Goal: Task Accomplishment & Management: Manage account settings

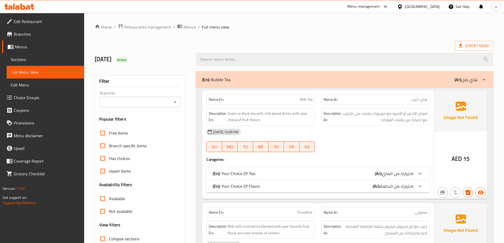
click at [406, 9] on div "[GEOGRAPHIC_DATA]" at bounding box center [421, 7] width 35 height 6
click at [23, 11] on div at bounding box center [19, 6] width 38 height 11
click at [28, 8] on icon at bounding box center [28, 7] width 4 height 4
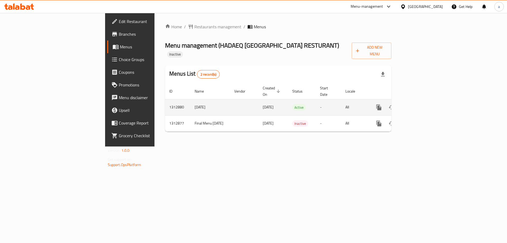
click at [420, 105] on icon "enhanced table" at bounding box center [417, 107] width 5 height 5
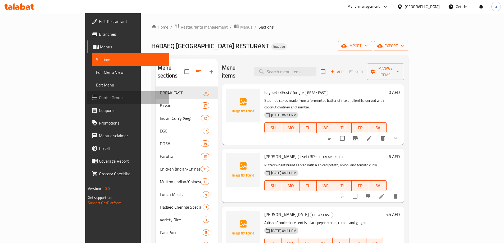
click at [87, 102] on link "Choice Groups" at bounding box center [128, 97] width 82 height 13
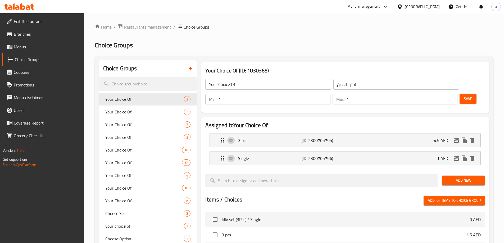
click at [190, 71] on icon "button" at bounding box center [190, 68] width 6 height 6
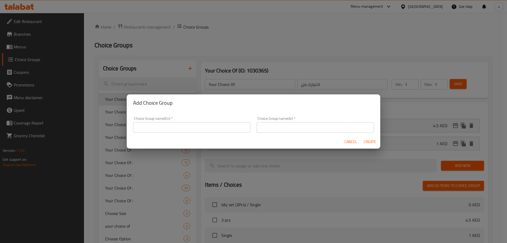
click at [168, 131] on input "text" at bounding box center [191, 127] width 117 height 11
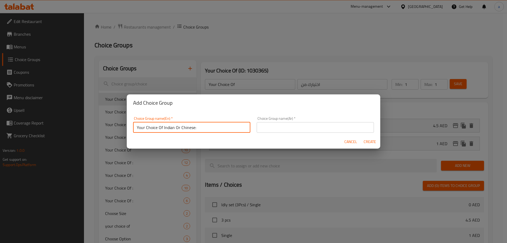
type input "Your Choice Of Indian Or Chinese:"
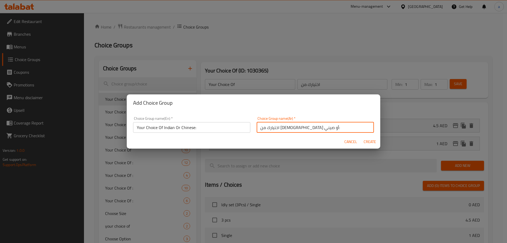
type input "اختيارك من [DEMOGRAPHIC_DATA] أو صيني:"
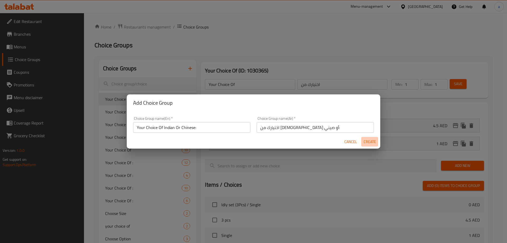
click at [374, 144] on span "Create" at bounding box center [370, 141] width 13 height 7
type input "Your Choice Of Indian Or Chinese:"
type input "اختيارك من [DEMOGRAPHIC_DATA] أو صيني:"
type input "0"
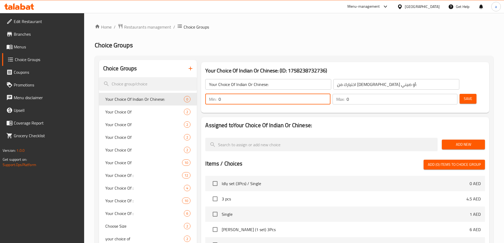
drag, startPoint x: 409, startPoint y: 86, endPoint x: 406, endPoint y: 86, distance: 2.9
click at [330, 94] on input "0" at bounding box center [274, 99] width 112 height 11
type input "1"
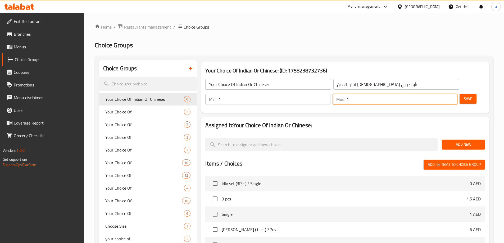
type input "1"
click at [459, 94] on button "Save" at bounding box center [467, 99] width 17 height 10
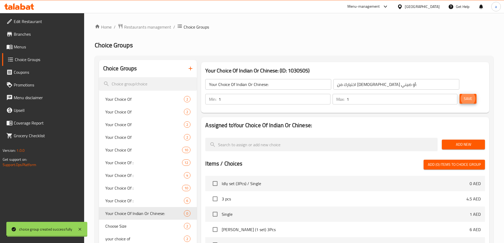
click at [465, 141] on span "Add New" at bounding box center [463, 144] width 35 height 7
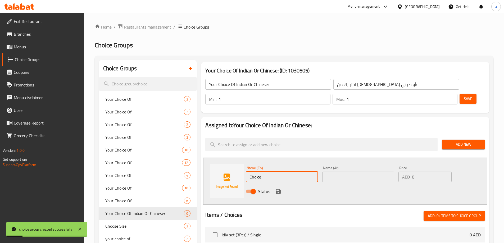
drag, startPoint x: 274, startPoint y: 162, endPoint x: 232, endPoint y: 163, distance: 42.3
click at [232, 163] on div "Name (En) Choice Name (En) Name (Ar) Name (Ar) Price AED 0 Price Status" at bounding box center [345, 181] width 284 height 47
type input "ه"
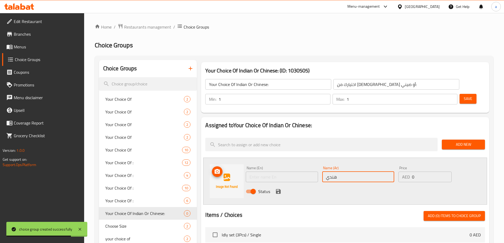
type input "هندي"
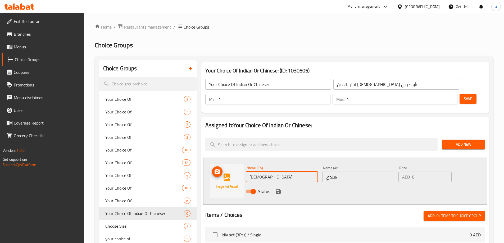
type input "[DEMOGRAPHIC_DATA]"
click button "save" at bounding box center [278, 191] width 8 height 8
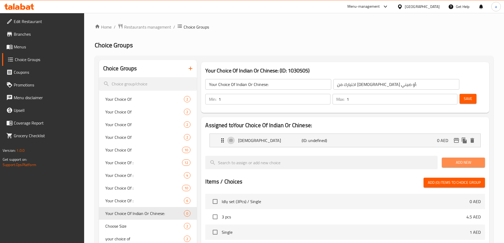
click at [464, 158] on button "Add New" at bounding box center [462, 163] width 43 height 10
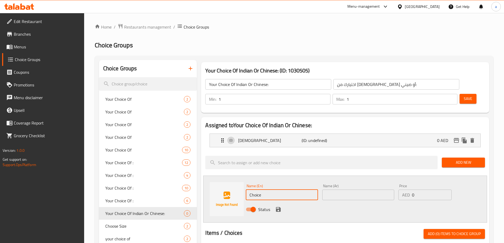
drag, startPoint x: 273, startPoint y: 177, endPoint x: 212, endPoint y: 187, distance: 61.8
click at [213, 186] on div "Name (En) Choice Name (En) Name (Ar) Name (Ar) Price AED 0 Price Status" at bounding box center [345, 198] width 284 height 47
type input "ؤ"
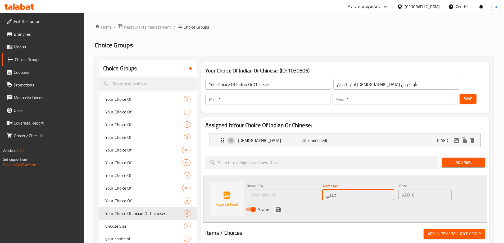
type input "صيني"
type input "Chinese"
click button "save" at bounding box center [278, 209] width 8 height 8
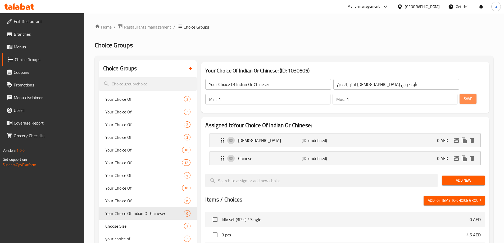
click at [463, 95] on span "Save" at bounding box center [467, 98] width 8 height 7
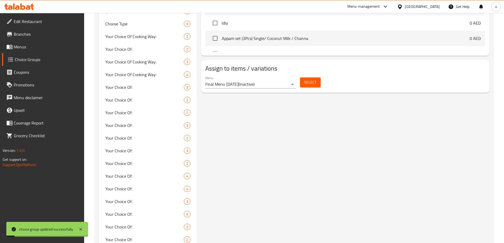
scroll to position [336, 0]
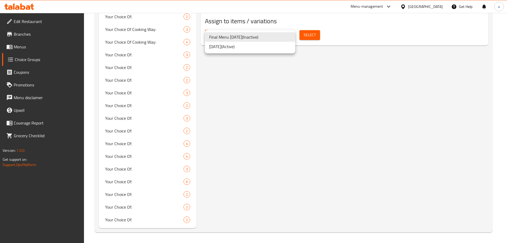
click at [248, 39] on li "Final Menu [DATE] ( Inactive )" at bounding box center [250, 37] width 90 height 10
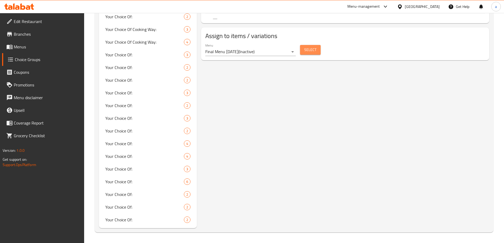
click at [305, 47] on span "Select" at bounding box center [310, 50] width 12 height 7
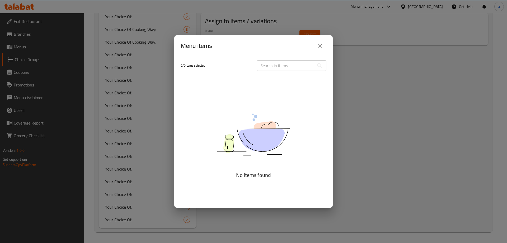
click at [319, 48] on icon "close" at bounding box center [320, 46] width 6 height 6
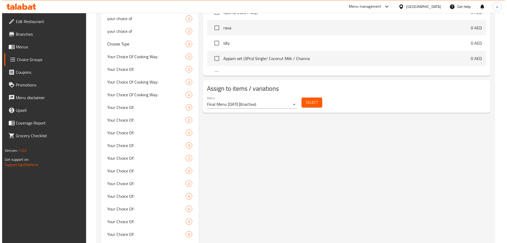
scroll to position [283, 0]
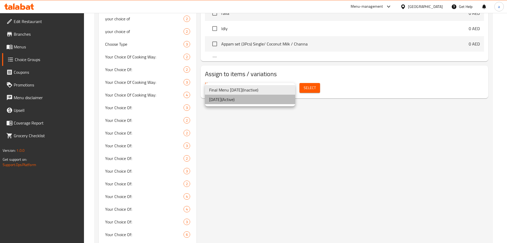
click at [245, 99] on li "[DATE] ( Active )" at bounding box center [250, 100] width 90 height 10
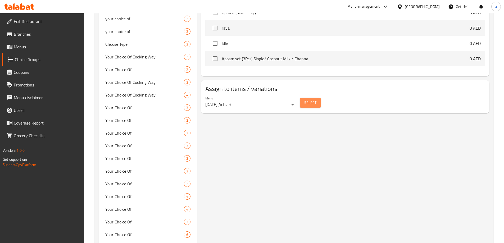
click at [307, 99] on span "Select" at bounding box center [310, 102] width 12 height 7
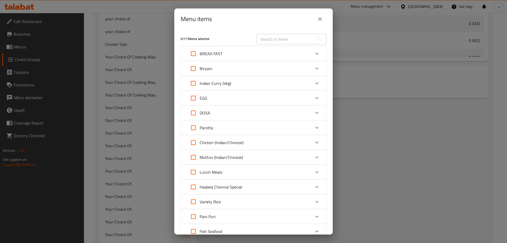
click at [276, 40] on input "text" at bounding box center [286, 39] width 58 height 11
paste input "Beef Roast / Chilli / 65"
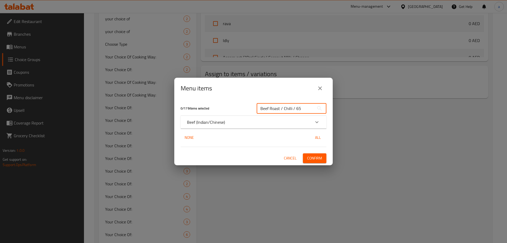
type input "Beef Roast / Chilli / 65"
click at [317, 122] on icon "Expand" at bounding box center [317, 122] width 6 height 6
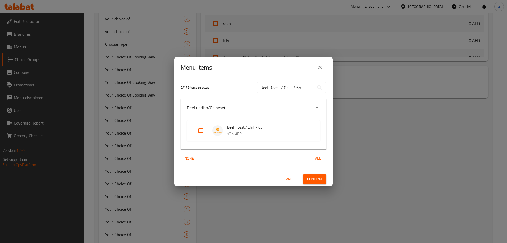
click at [199, 133] on input "Expand" at bounding box center [201, 130] width 13 height 13
checkbox input "true"
click at [316, 177] on span "Confirm" at bounding box center [314, 179] width 15 height 7
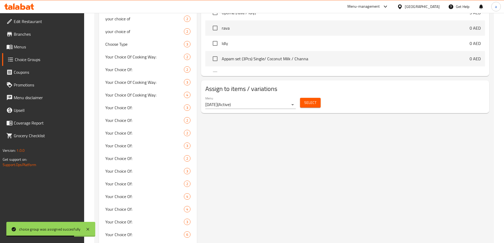
click at [307, 99] on span "Select" at bounding box center [310, 102] width 12 height 7
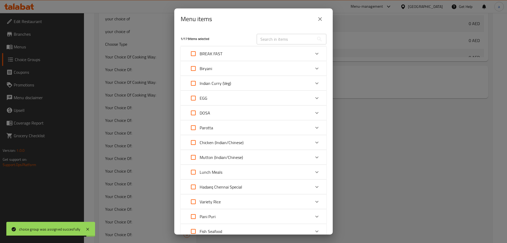
click at [278, 40] on input "text" at bounding box center [286, 39] width 58 height 11
paste input "Beef Fry / Masala / Chukka / Pepper"
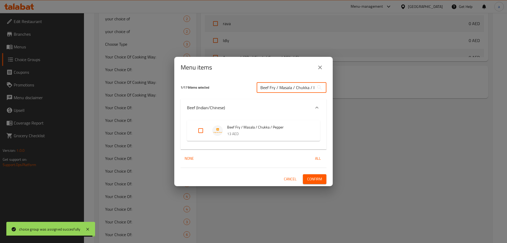
scroll to position [0, 10]
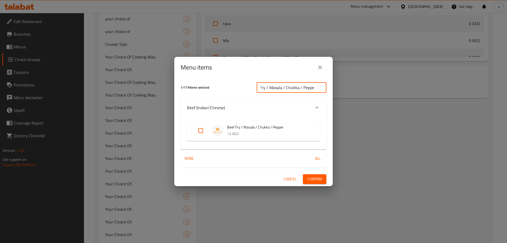
type input "Beef Fry / Masala / Chukka / Pepper"
click at [233, 131] on p "13 AED" at bounding box center [268, 134] width 82 height 7
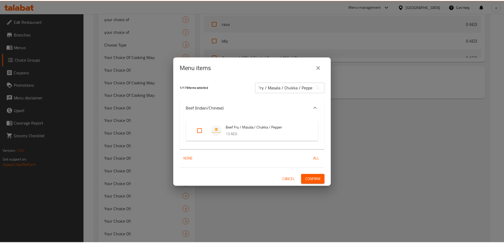
scroll to position [0, 0]
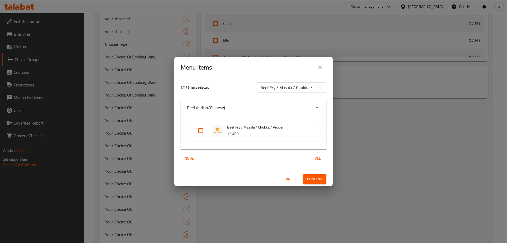
click at [203, 132] on input "Expand" at bounding box center [201, 130] width 13 height 13
checkbox input "true"
click at [320, 180] on span "Confirm" at bounding box center [314, 179] width 15 height 7
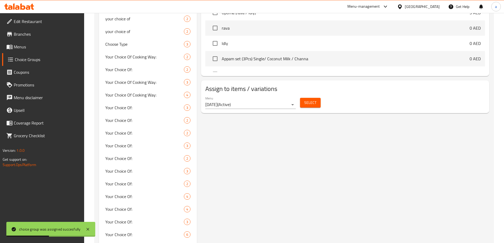
click at [308, 99] on span "Select" at bounding box center [310, 102] width 12 height 7
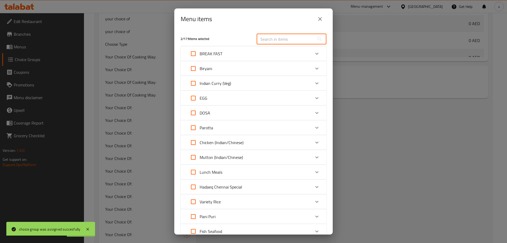
click at [269, 41] on input "text" at bounding box center [286, 39] width 58 height 11
paste input "Beef [PERSON_NAME] / Fry"
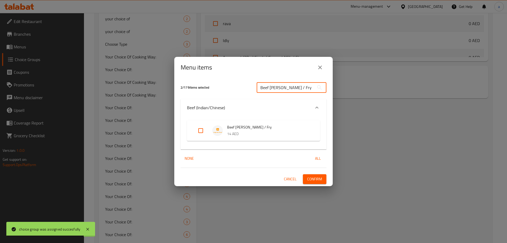
type input "Beef [PERSON_NAME] / Fry"
click at [195, 130] on input "Expand" at bounding box center [201, 130] width 13 height 13
checkbox input "true"
click at [318, 179] on span "Confirm" at bounding box center [314, 179] width 15 height 7
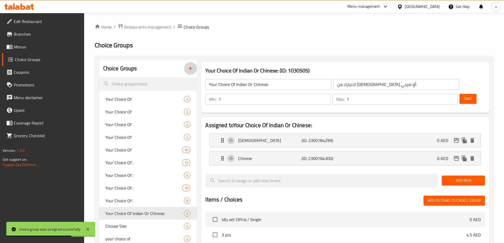
click at [190, 67] on icon "button" at bounding box center [190, 68] width 6 height 6
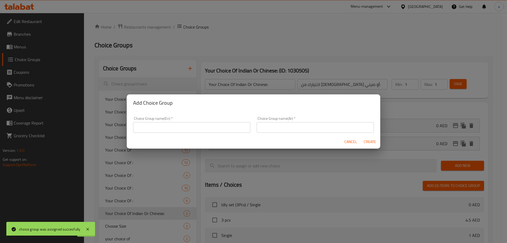
click at [178, 126] on input "text" at bounding box center [191, 127] width 117 height 11
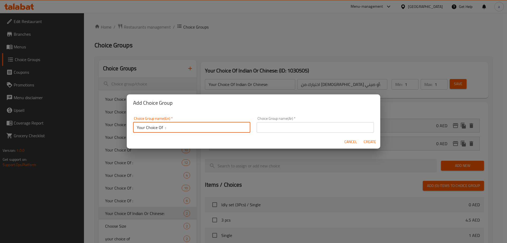
type input "Your Choice Of :"
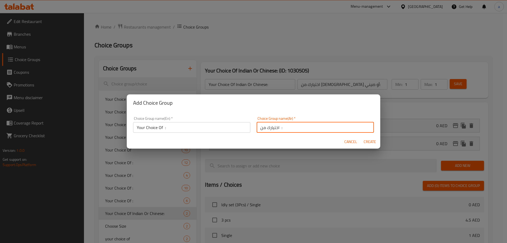
type input "اختيارك من :"
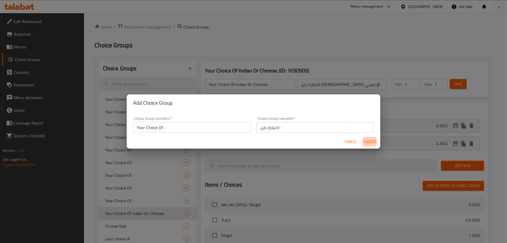
click at [362, 137] on button "Create" at bounding box center [370, 142] width 17 height 10
type input "Your Choice Of :"
type input "اختيارك من :"
type input "0"
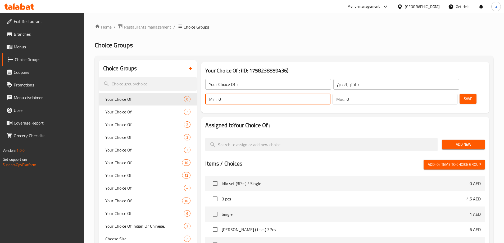
drag, startPoint x: 408, startPoint y: 85, endPoint x: 405, endPoint y: 86, distance: 2.8
click at [330, 94] on div "Min: 0 ​" at bounding box center [267, 99] width 125 height 11
type input "1"
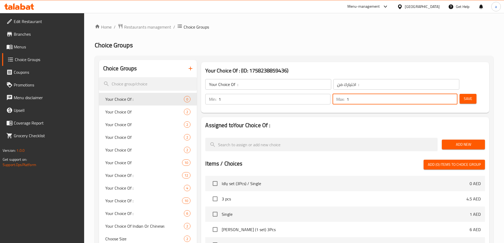
type input "1"
click at [459, 94] on button "Save" at bounding box center [467, 99] width 17 height 10
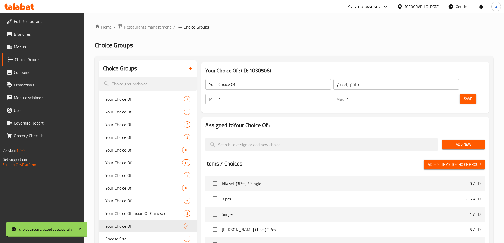
click at [468, 141] on span "Add New" at bounding box center [463, 144] width 35 height 7
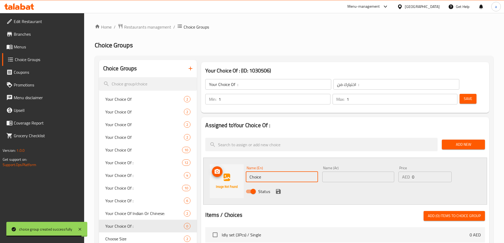
drag, startPoint x: 251, startPoint y: 159, endPoint x: 225, endPoint y: 162, distance: 26.3
click at [225, 162] on div "Name (En) Choice Name (En) Name (Ar) Name (Ar) Price AED 0 Price Status" at bounding box center [345, 181] width 284 height 47
paste input "R"
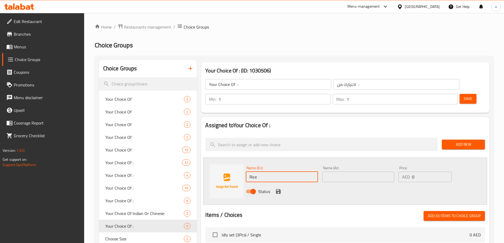
type input "Rice"
click at [333, 172] on input "text" at bounding box center [358, 177] width 72 height 11
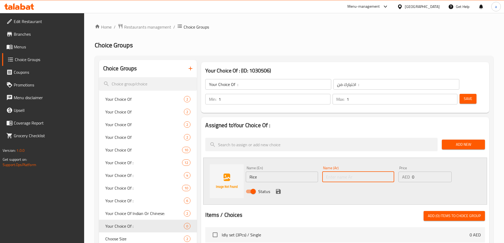
paste input "أرز"
type input "أرز"
drag, startPoint x: 277, startPoint y: 177, endPoint x: 483, endPoint y: 141, distance: 209.5
click at [277, 189] on icon "save" at bounding box center [278, 191] width 5 height 5
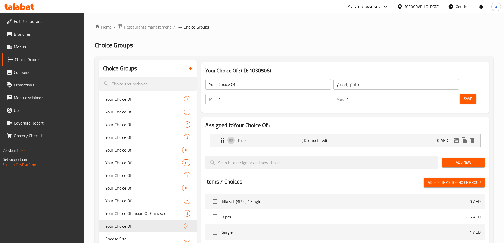
click at [467, 159] on span "Add New" at bounding box center [463, 162] width 35 height 7
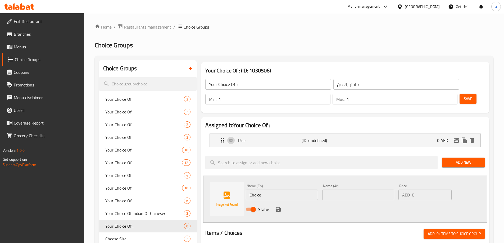
drag, startPoint x: 263, startPoint y: 181, endPoint x: 208, endPoint y: 182, distance: 54.7
click at [209, 182] on div "Name (En) Choice Name (En) Name (Ar) Name (Ar) Price AED 0 Price Status" at bounding box center [345, 198] width 284 height 47
click at [271, 190] on input "Choice" at bounding box center [282, 195] width 72 height 11
paste input "Noodles"
drag, startPoint x: 260, startPoint y: 181, endPoint x: 186, endPoint y: 182, distance: 74.5
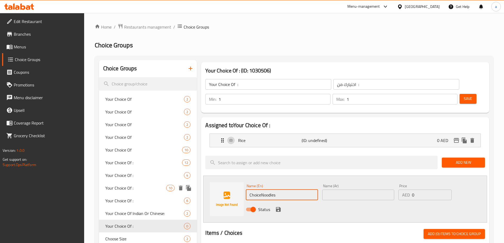
type input "Noodles"
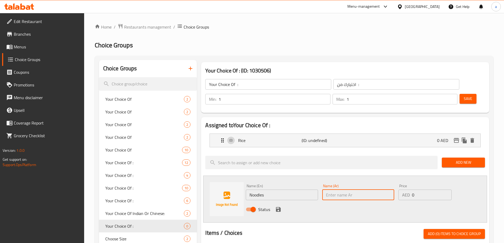
click at [332, 190] on input "text" at bounding box center [358, 195] width 72 height 11
paste input "نودلز"
type input "نودلز"
click at [277, 206] on icon "save" at bounding box center [278, 209] width 6 height 6
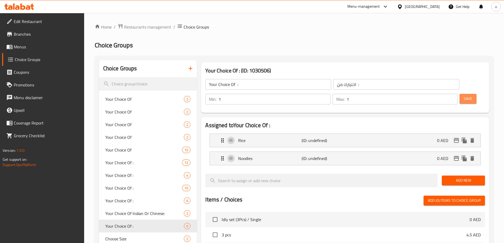
click at [463, 95] on span "Save" at bounding box center [467, 98] width 8 height 7
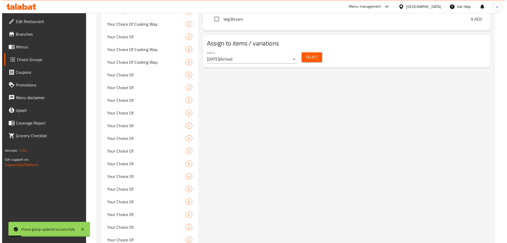
scroll to position [349, 0]
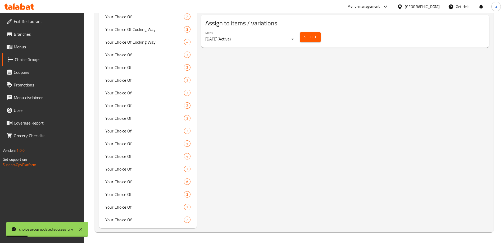
click at [304, 34] on span "Select" at bounding box center [310, 37] width 12 height 7
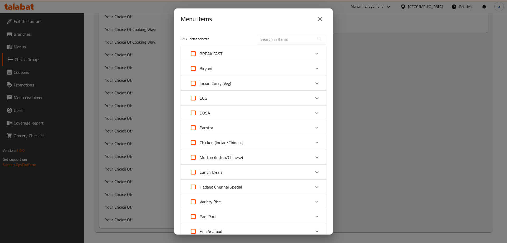
click at [256, 151] on div "Mutton (Indian/Chinese)" at bounding box center [249, 157] width 124 height 13
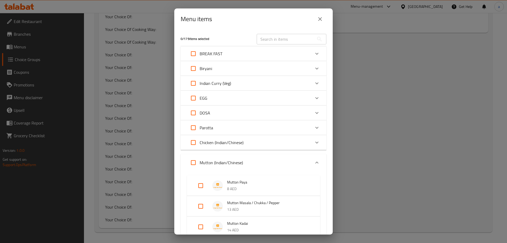
scroll to position [106, 0]
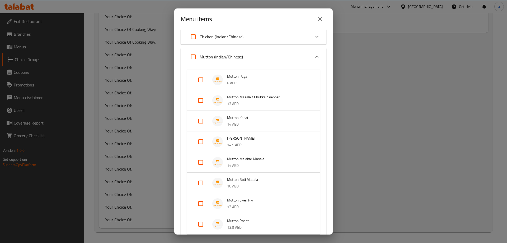
click at [213, 56] on p "Mutton (Indian/Chinese)" at bounding box center [221, 57] width 43 height 6
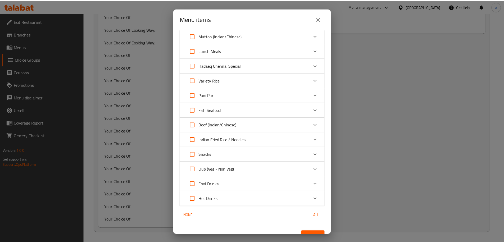
scroll to position [130, 0]
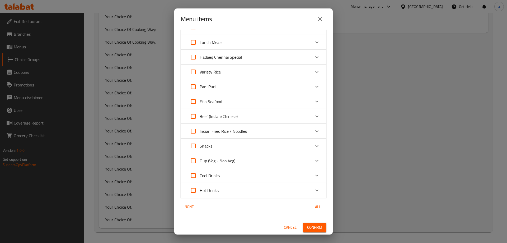
click at [195, 130] on input "Expand" at bounding box center [193, 131] width 13 height 13
checkbox input "true"
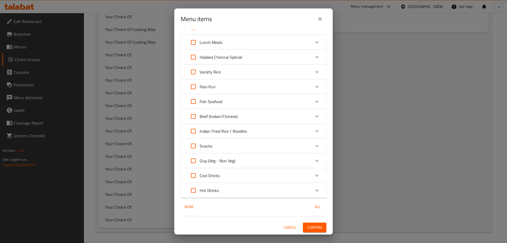
checkbox input "true"
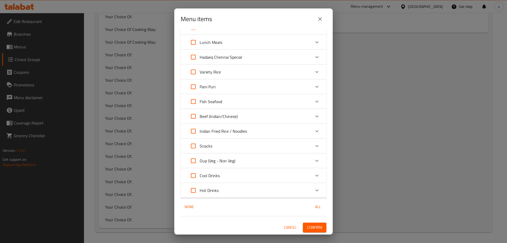
checkbox input "true"
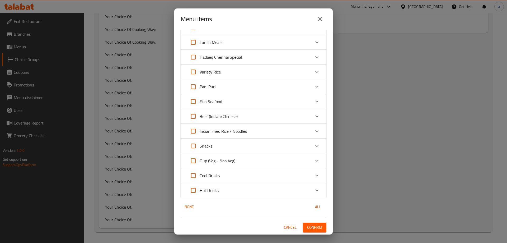
checkbox input "true"
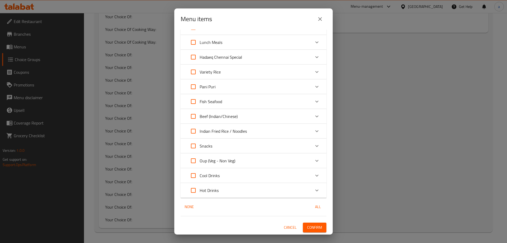
checkbox input "true"
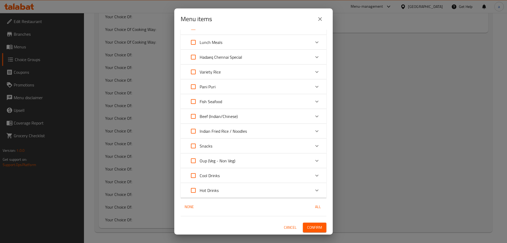
checkbox input "true"
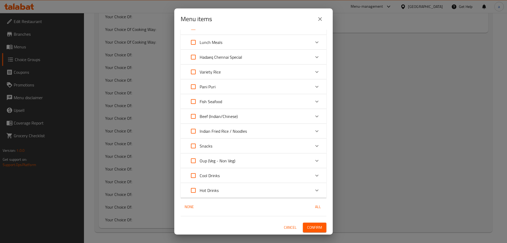
checkbox input "true"
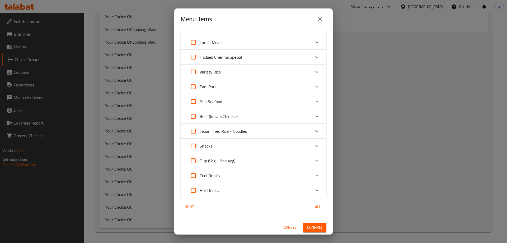
checkbox input "true"
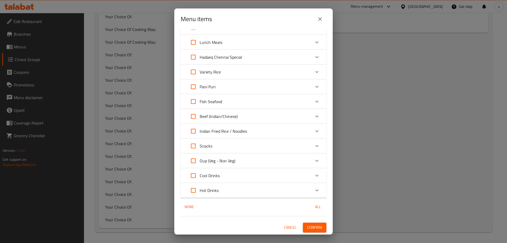
checkbox input "true"
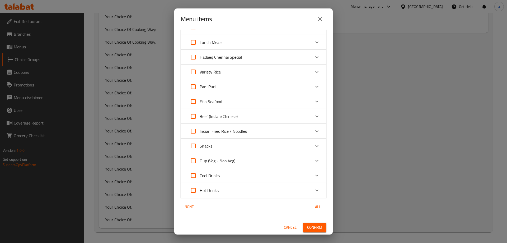
checkbox input "true"
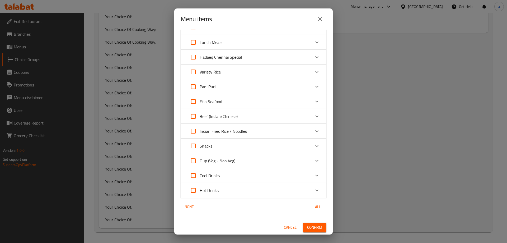
checkbox input "true"
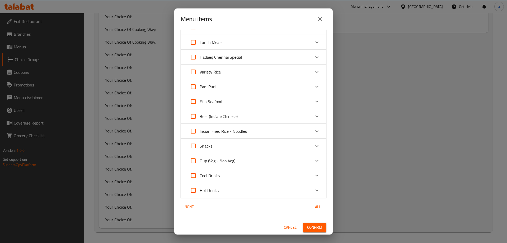
checkbox input "true"
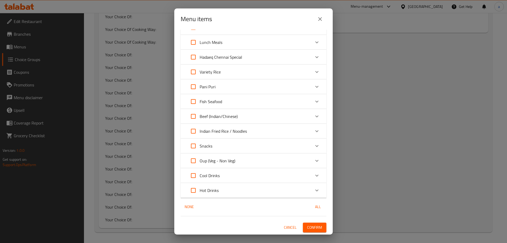
checkbox input "true"
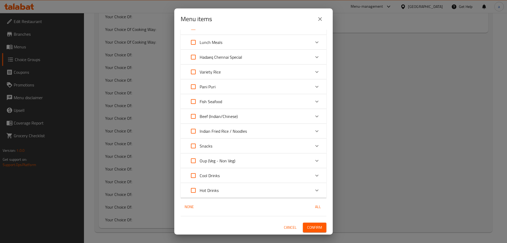
checkbox input "true"
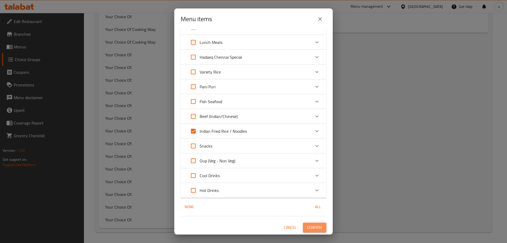
click at [307, 226] on span "Confirm" at bounding box center [314, 227] width 15 height 7
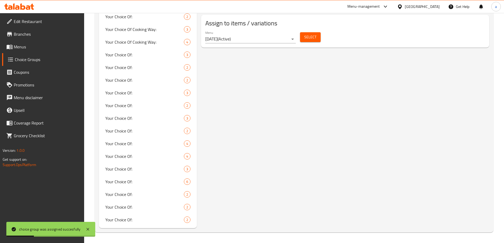
click at [31, 43] on link "Menus" at bounding box center [43, 46] width 82 height 13
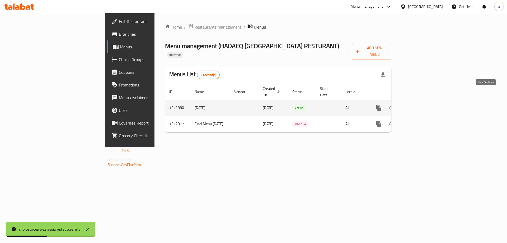
click at [421, 105] on icon "enhanced table" at bounding box center [417, 108] width 6 height 6
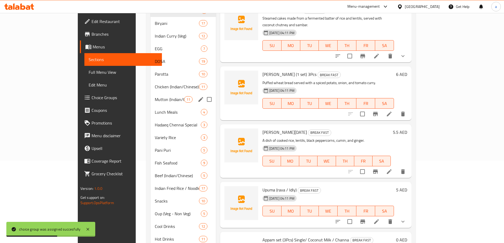
scroll to position [94, 0]
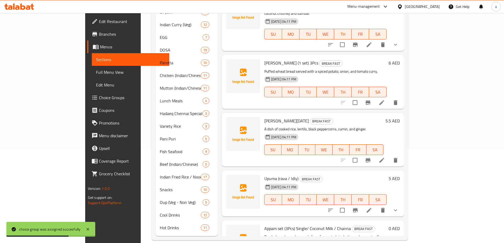
click at [96, 75] on span "Full Menu View" at bounding box center [130, 72] width 69 height 6
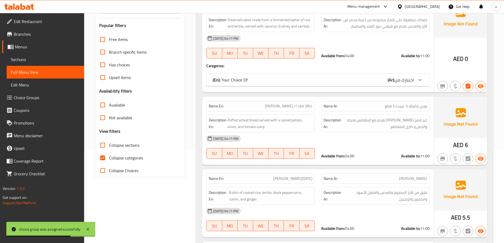
click at [102, 143] on input "Collapse sections" at bounding box center [102, 145] width 13 height 13
checkbox input "true"
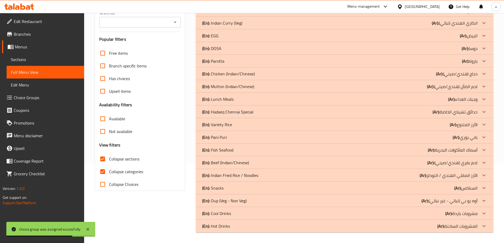
scroll to position [80, 0]
click at [102, 171] on input "Collapse categories" at bounding box center [102, 171] width 13 height 13
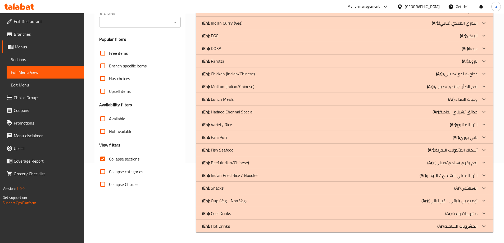
click at [483, 177] on icon at bounding box center [483, 175] width 6 height 6
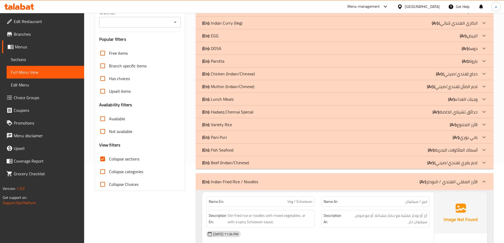
drag, startPoint x: 38, startPoint y: 72, endPoint x: 57, endPoint y: 85, distance: 22.8
click at [38, 72] on span "Full Menu View" at bounding box center [45, 72] width 69 height 6
drag, startPoint x: 34, startPoint y: 73, endPoint x: 66, endPoint y: 135, distance: 69.0
click at [34, 73] on span "Full Menu View" at bounding box center [45, 72] width 69 height 6
click at [105, 174] on input "Collapse categories" at bounding box center [102, 171] width 13 height 13
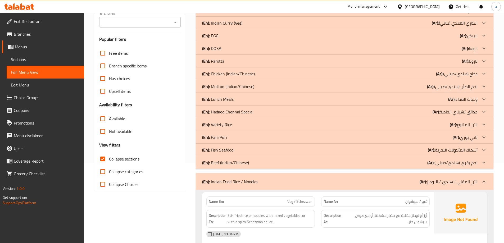
checkbox input "true"
click at [103, 160] on input "Collapse sections" at bounding box center [102, 159] width 13 height 13
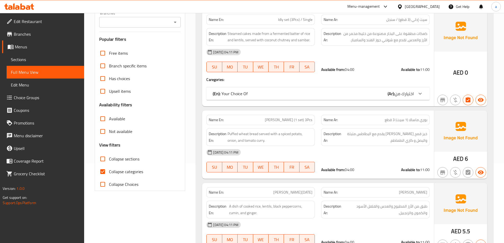
scroll to position [9877, 0]
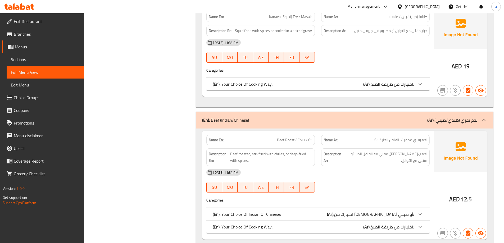
click at [422, 211] on icon at bounding box center [420, 214] width 6 height 6
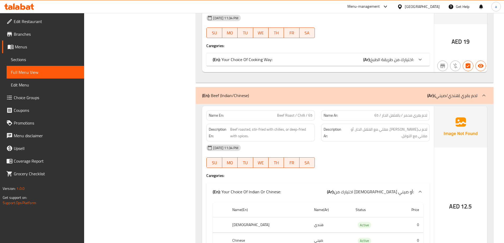
scroll to position [9956, 0]
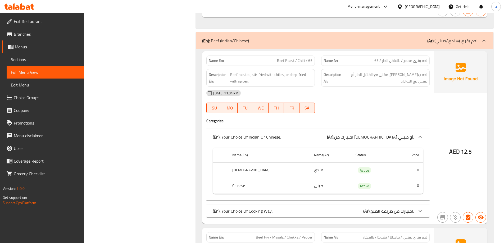
click at [424, 205] on div at bounding box center [419, 211] width 13 height 13
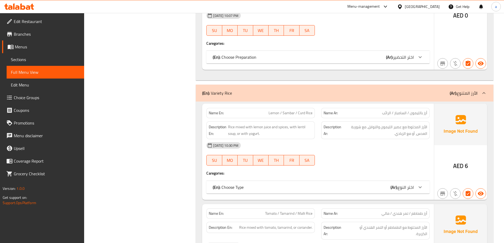
scroll to position [8291, 0]
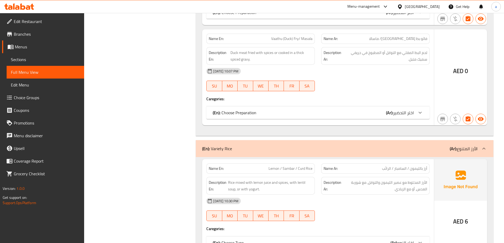
click at [26, 73] on span "Full Menu View" at bounding box center [45, 72] width 69 height 6
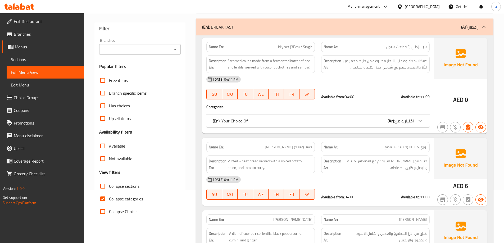
scroll to position [53, 0]
click at [103, 187] on input "Collapse sections" at bounding box center [102, 185] width 13 height 13
checkbox input "true"
click at [100, 198] on input "Collapse categories" at bounding box center [102, 198] width 13 height 13
checkbox input "false"
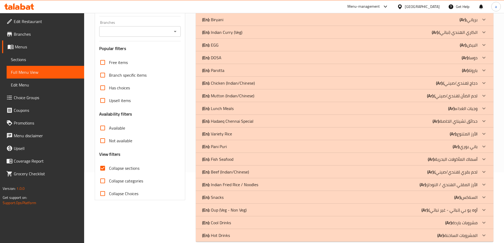
scroll to position [80, 0]
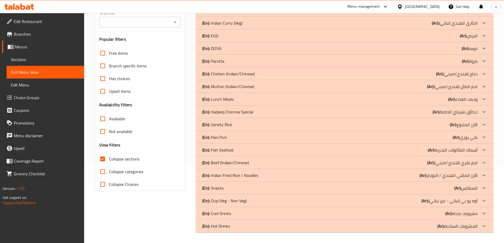
click at [481, 223] on icon at bounding box center [483, 226] width 6 height 6
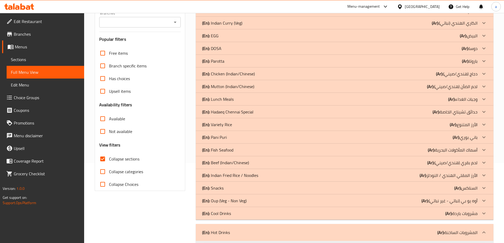
click at [482, 214] on icon at bounding box center [483, 213] width 6 height 6
click at [482, 200] on icon at bounding box center [483, 200] width 6 height 6
click at [482, 189] on icon at bounding box center [483, 188] width 6 height 6
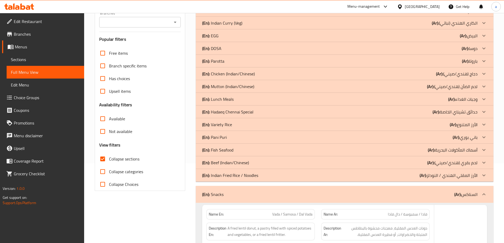
click at [484, 177] on icon at bounding box center [483, 175] width 6 height 6
click at [485, 164] on icon at bounding box center [483, 162] width 6 height 6
click at [484, 149] on icon at bounding box center [483, 150] width 6 height 6
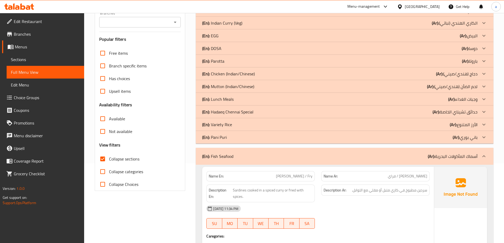
click at [486, 136] on icon at bounding box center [483, 137] width 6 height 6
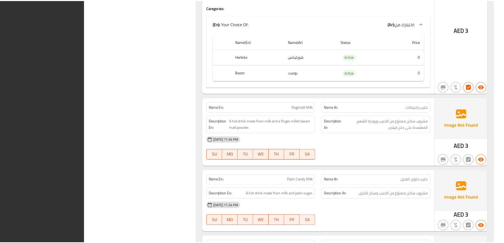
scroll to position [11652, 0]
